Goal: Task Accomplishment & Management: Manage account settings

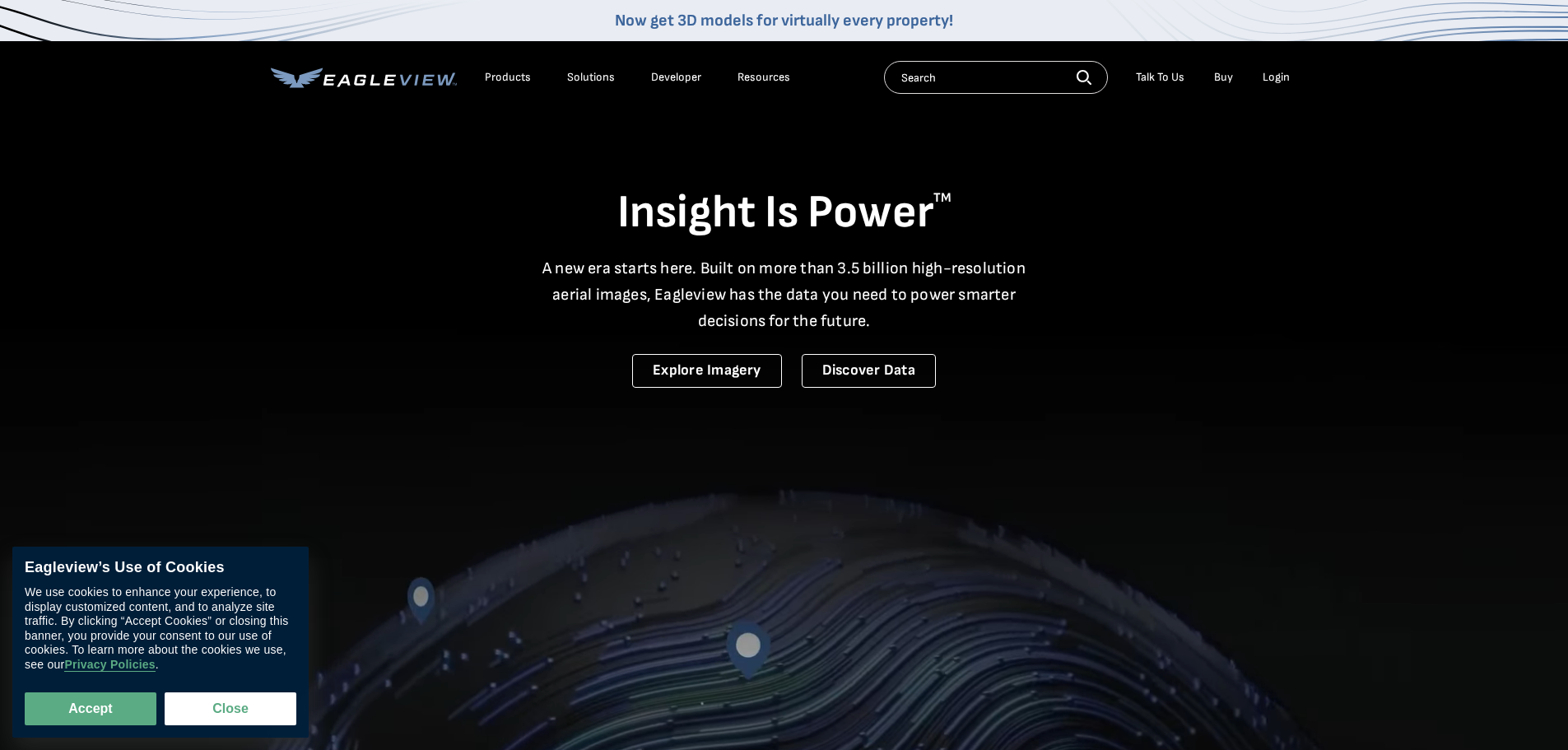
click at [1265, 68] on li "Login" at bounding box center [1276, 78] width 44 height 25
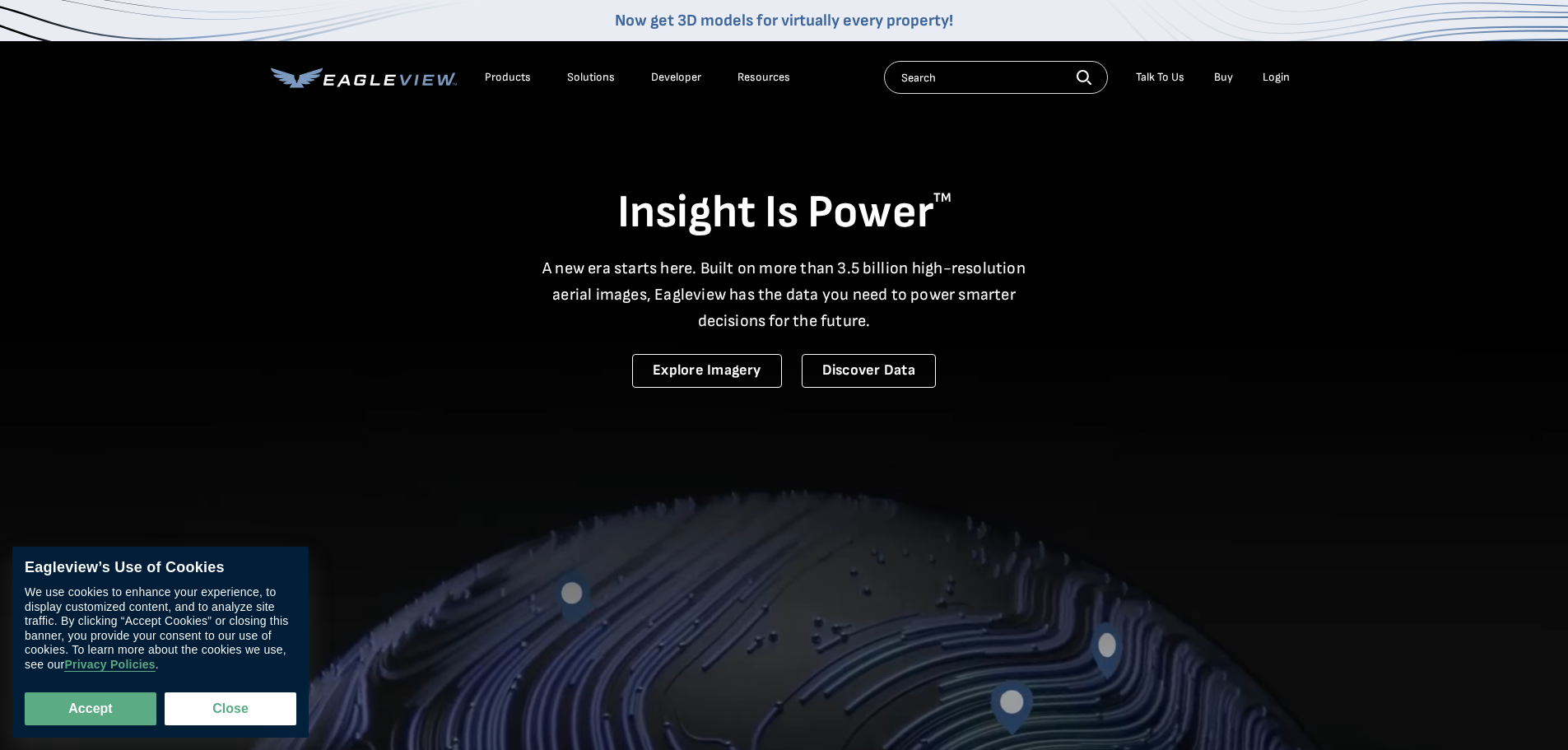
click at [1271, 72] on div "Login" at bounding box center [1276, 77] width 27 height 15
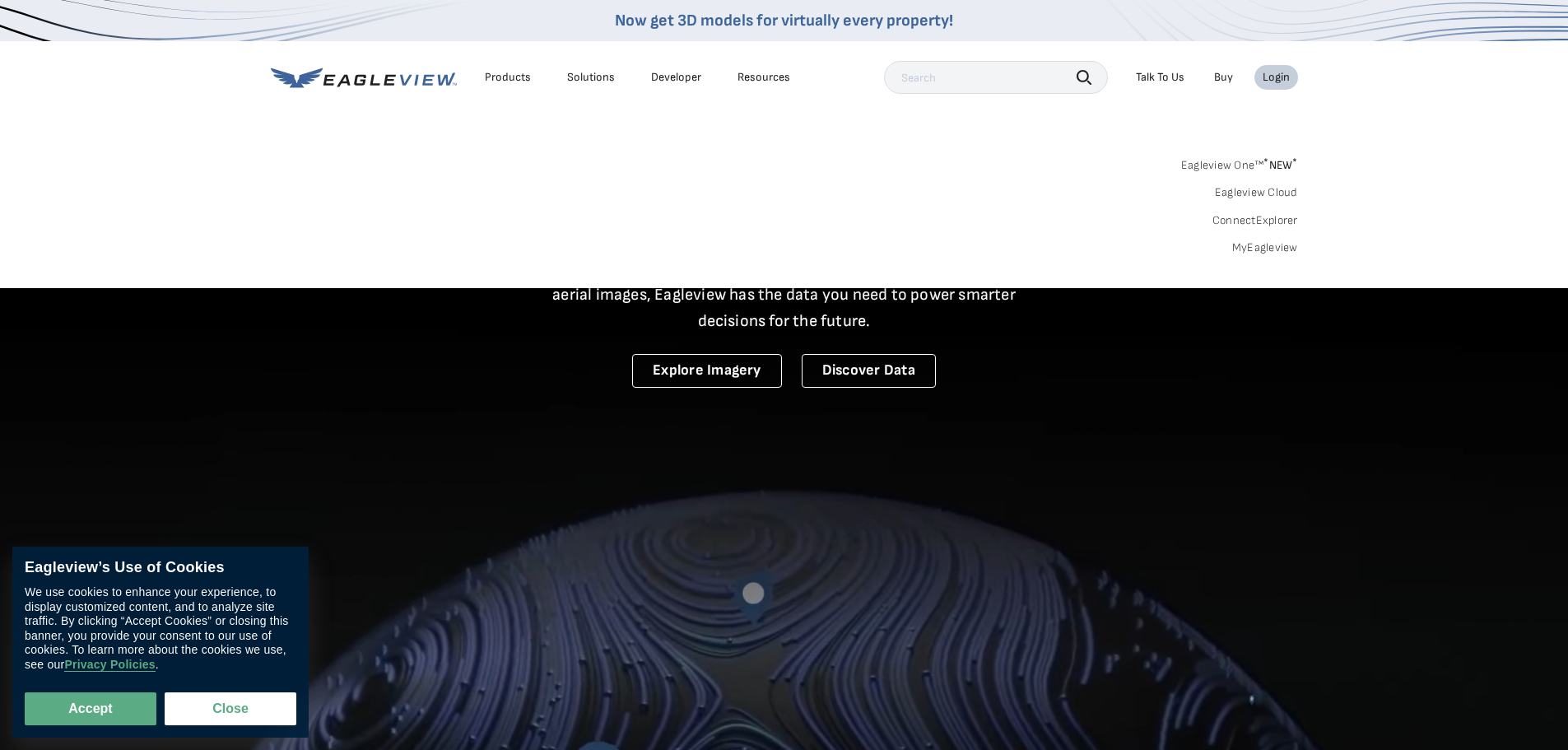
click at [1277, 241] on link "MyEagleview" at bounding box center [1265, 247] width 66 height 15
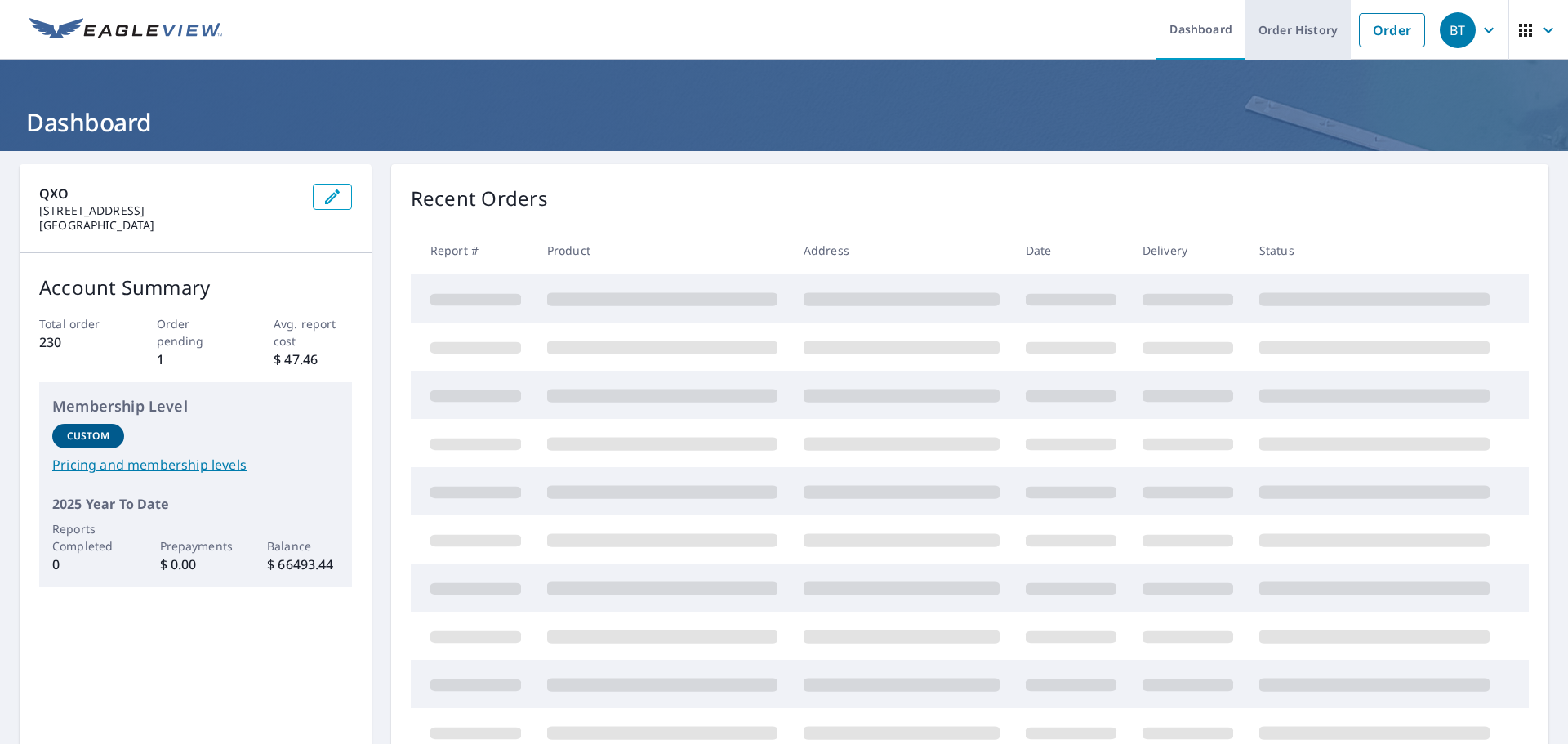
click at [1287, 35] on link "Order History" at bounding box center [1298, 29] width 106 height 59
